Goal: Check status

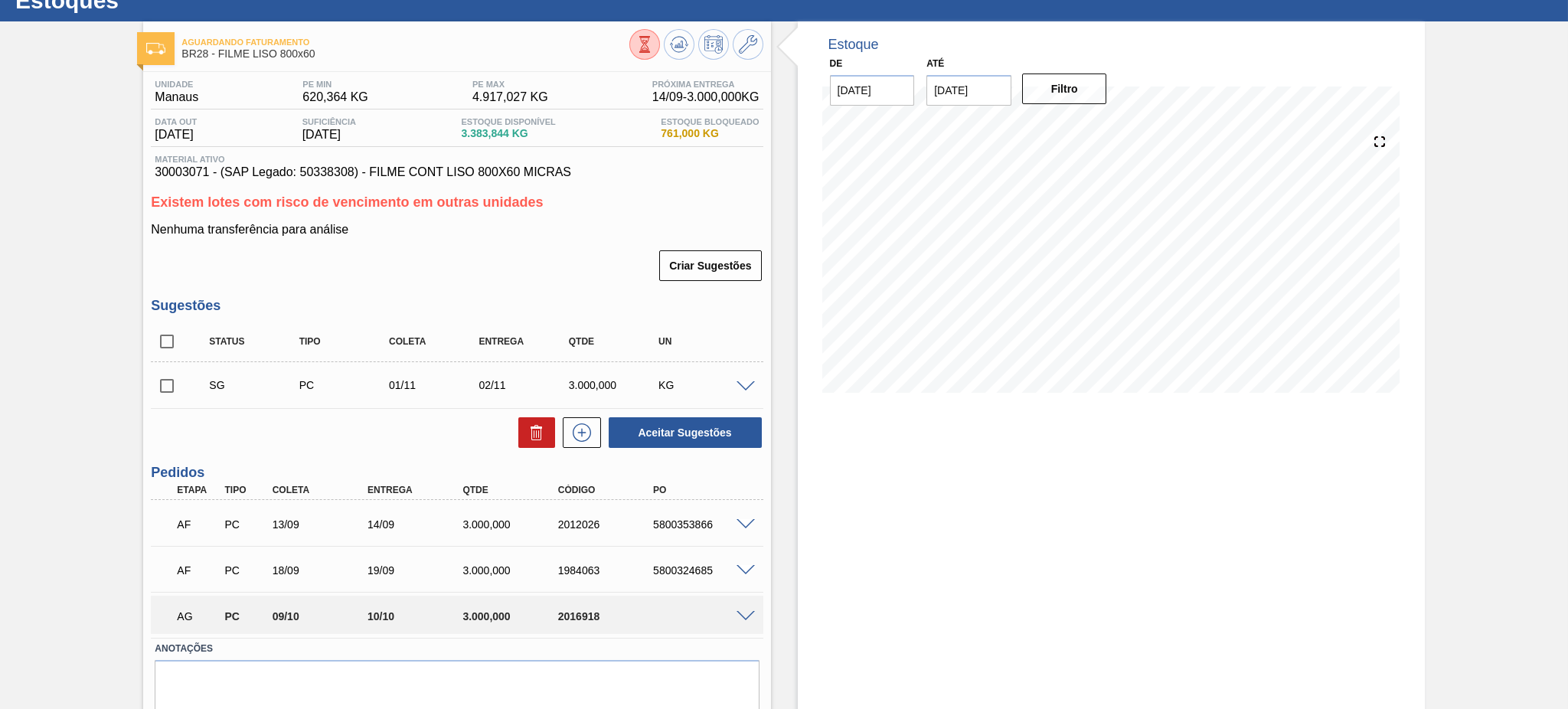
scroll to position [108, 0]
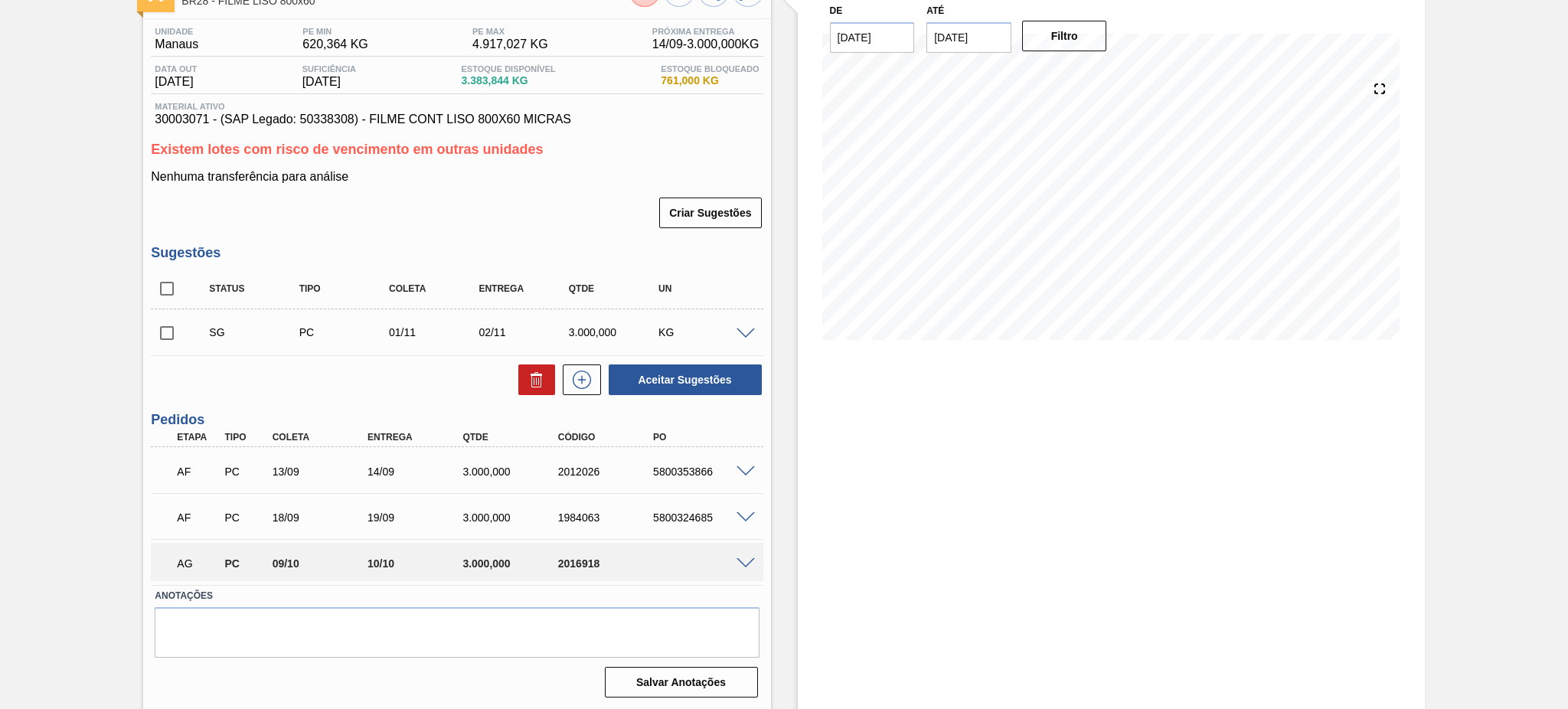
click at [747, 561] on span at bounding box center [745, 564] width 19 height 11
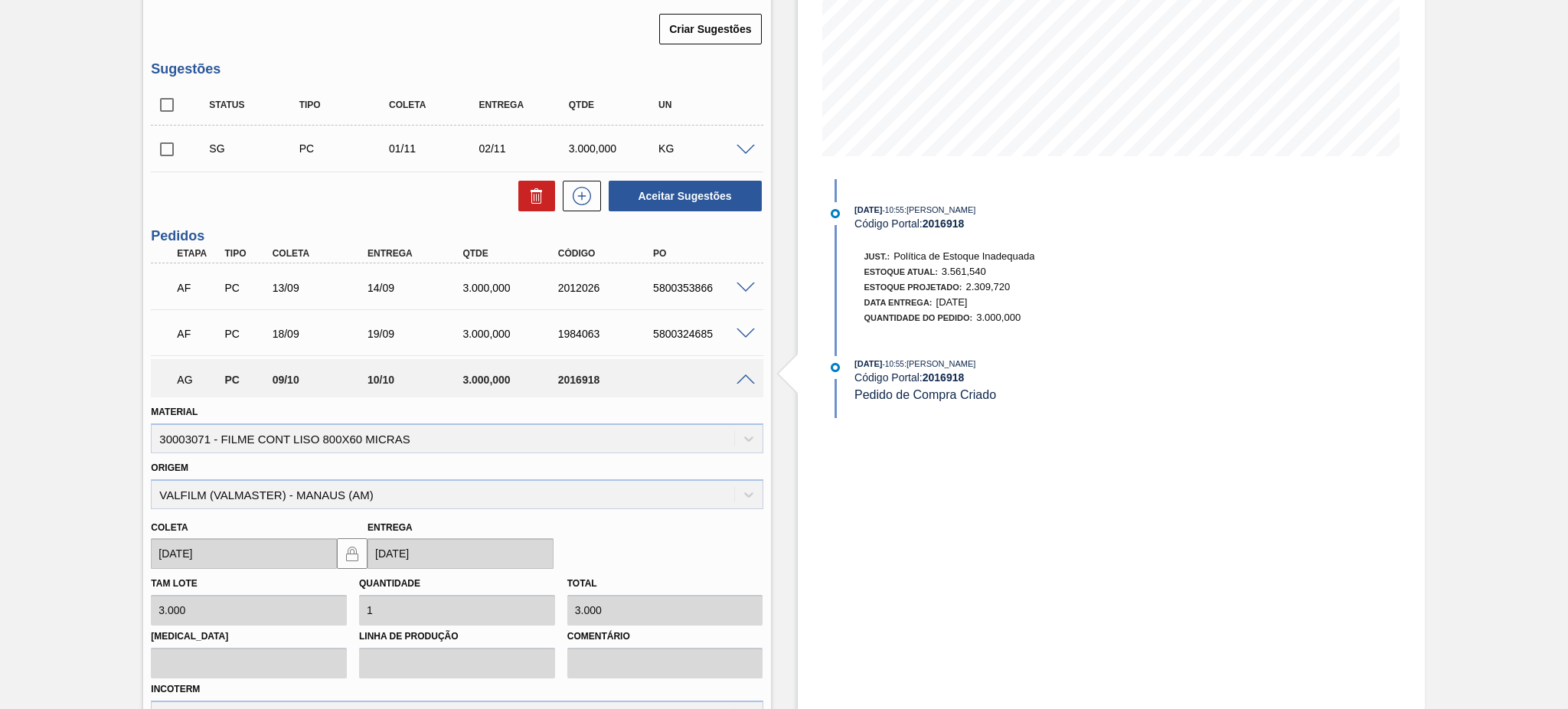
scroll to position [273, 0]
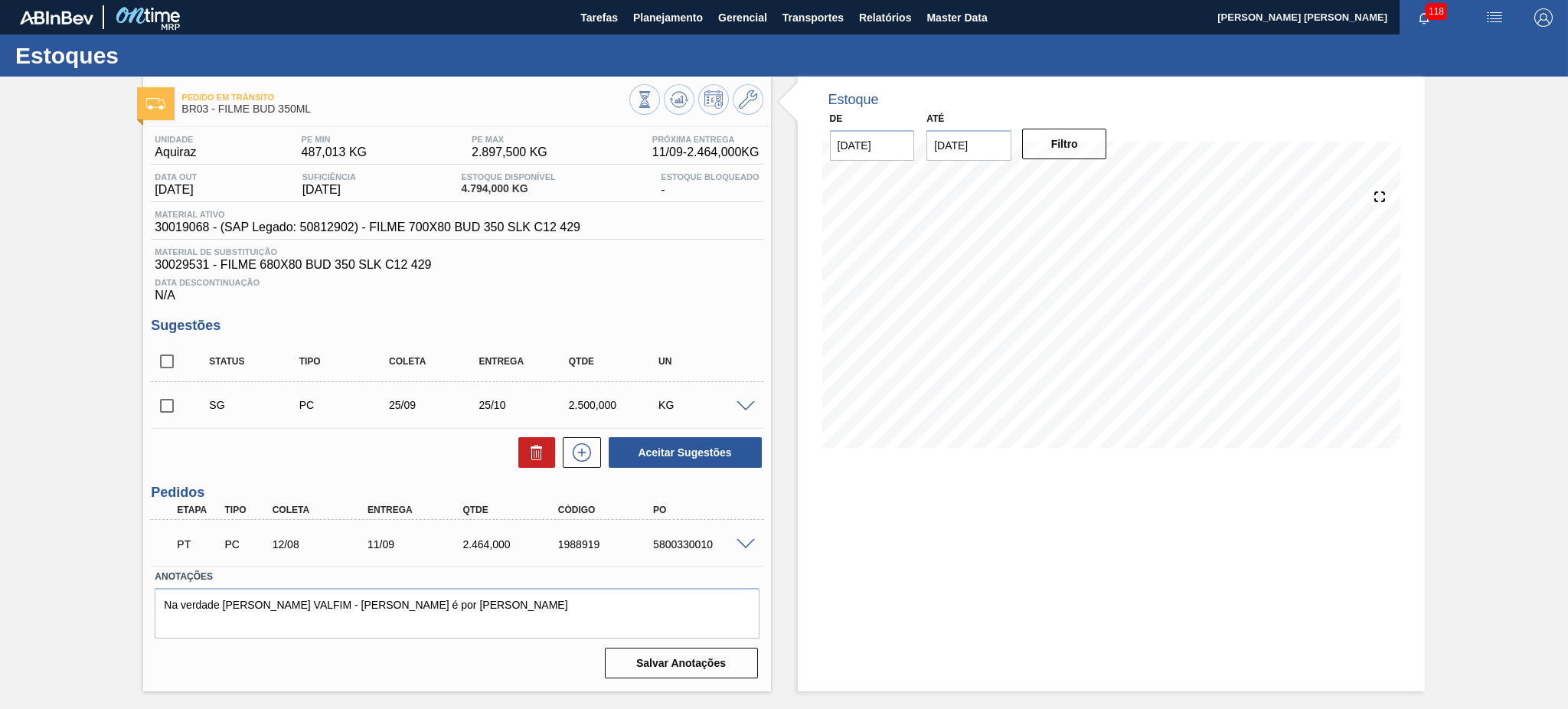
click at [753, 546] on span at bounding box center [745, 544] width 19 height 11
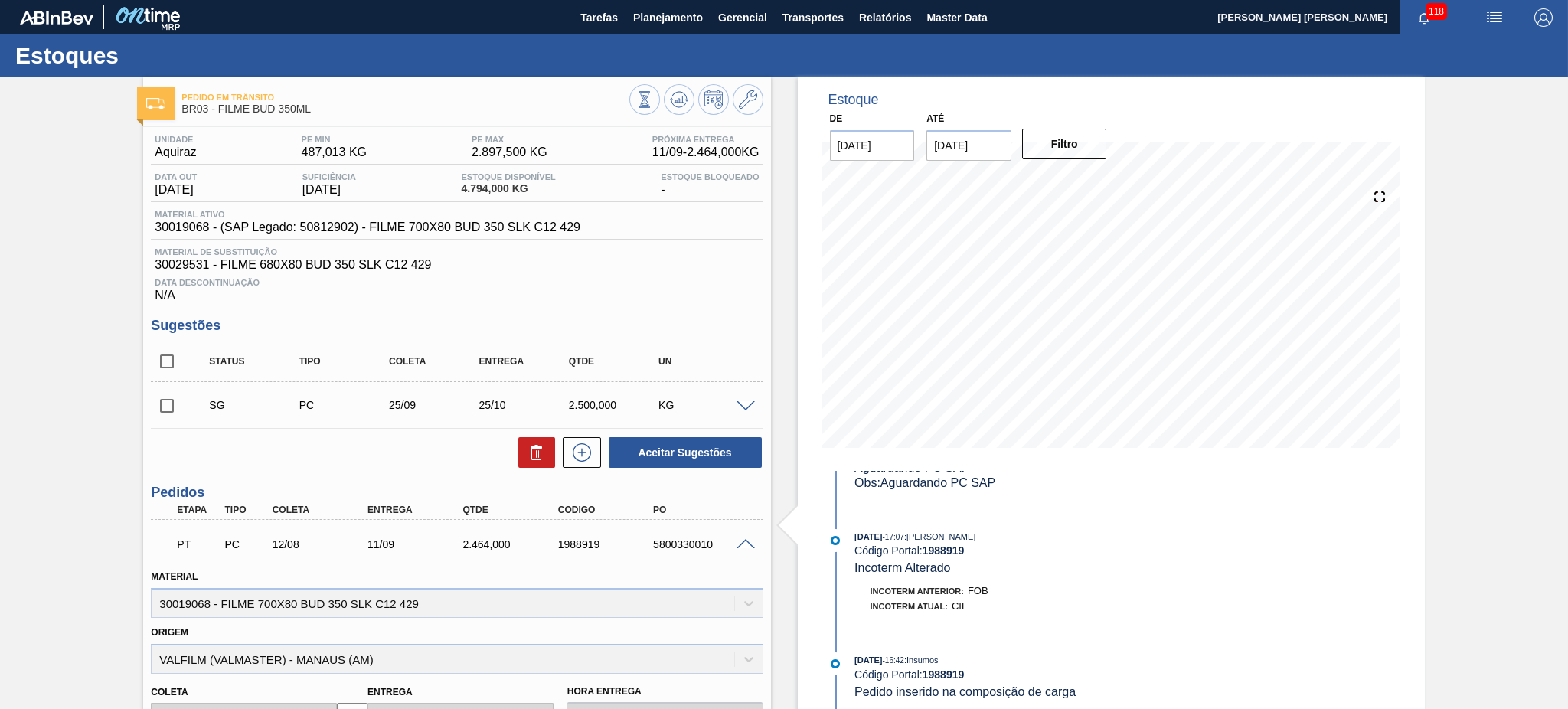
scroll to position [715, 0]
